Goal: Communication & Community: Answer question/provide support

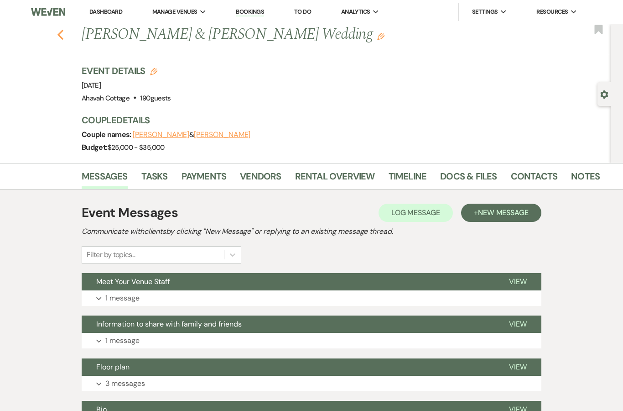
click at [58, 39] on icon "Previous" at bounding box center [60, 34] width 7 height 11
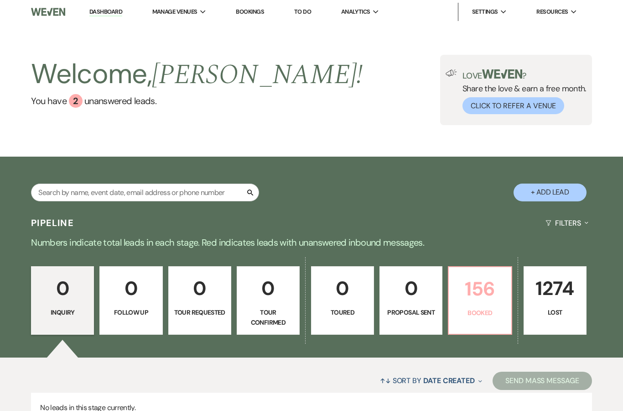
click at [471, 302] on p "156" at bounding box center [479, 288] width 51 height 31
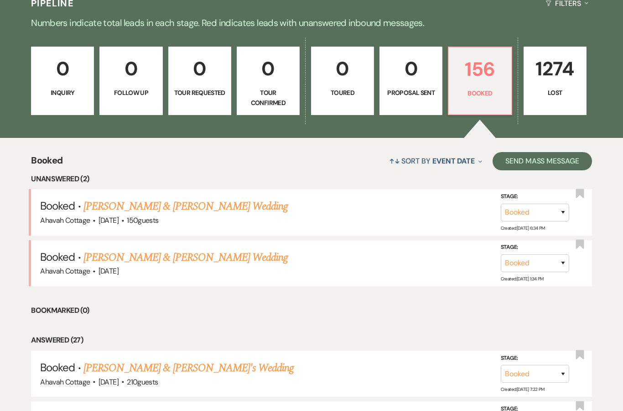
scroll to position [221, 0]
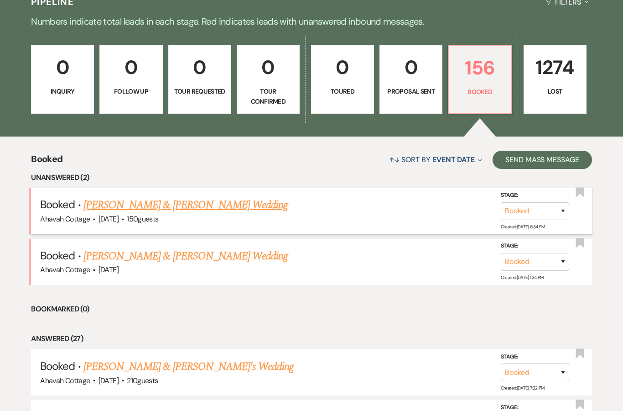
click at [139, 207] on link "[PERSON_NAME] & [PERSON_NAME] Wedding" at bounding box center [185, 205] width 204 height 16
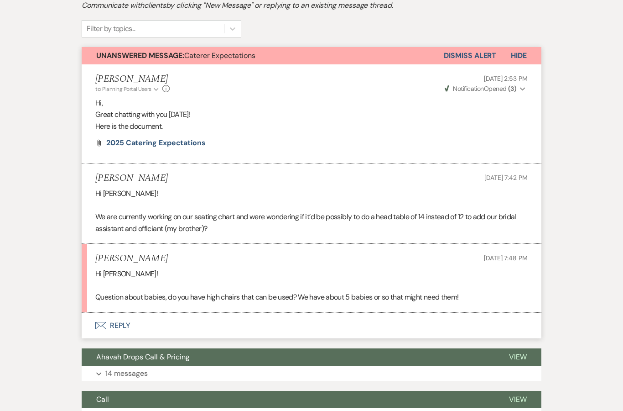
scroll to position [253, 0]
click at [127, 320] on button "Envelope Reply" at bounding box center [312, 325] width 460 height 26
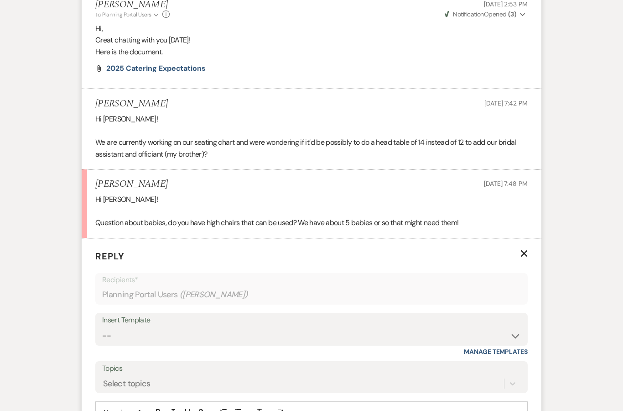
scroll to position [433, 0]
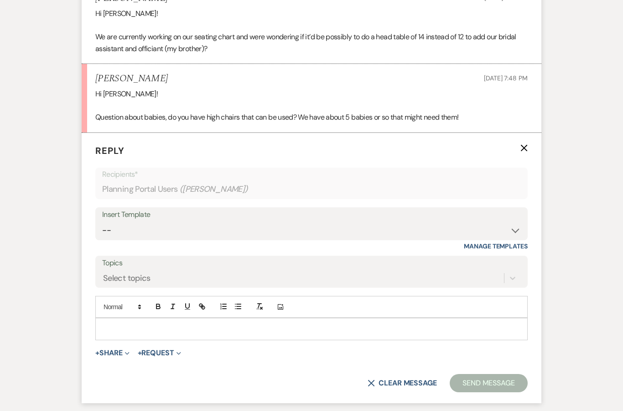
click at [109, 323] on p at bounding box center [312, 328] width 418 height 10
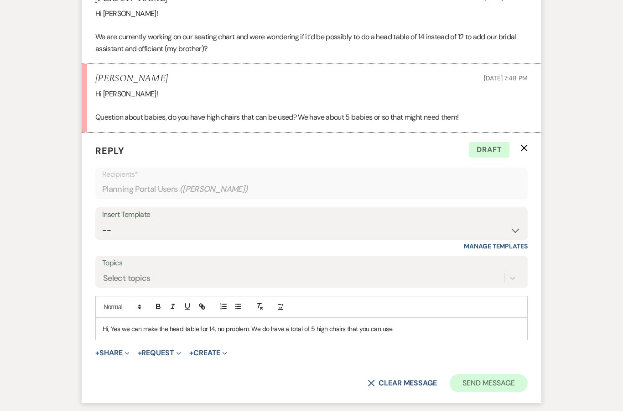
click at [485, 374] on button "Send Message" at bounding box center [489, 383] width 78 height 18
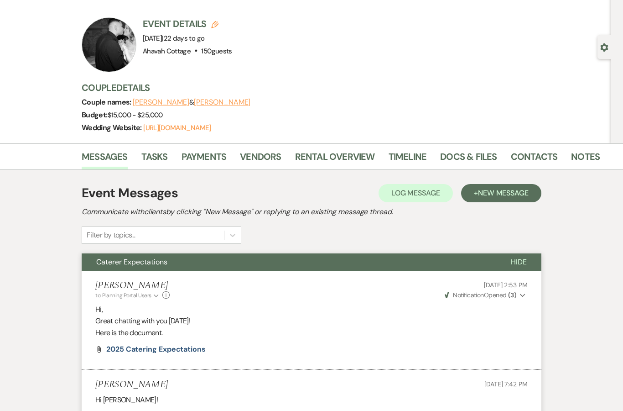
scroll to position [0, 0]
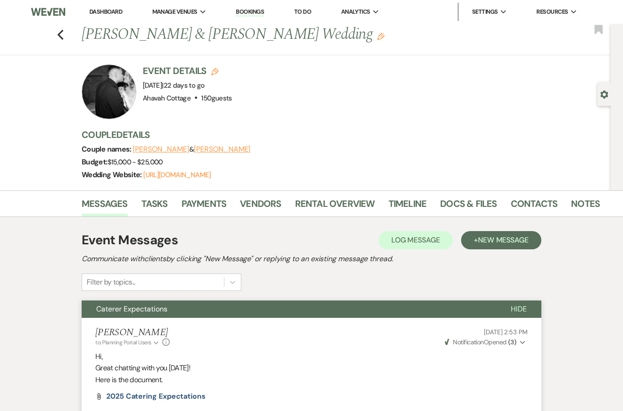
click at [134, 300] on button "Caterer Expectations" at bounding box center [289, 308] width 415 height 17
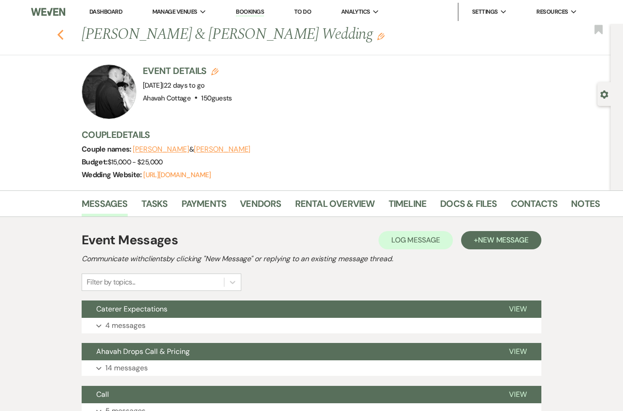
click at [57, 39] on icon "Previous" at bounding box center [60, 34] width 7 height 11
